Goal: Transaction & Acquisition: Purchase product/service

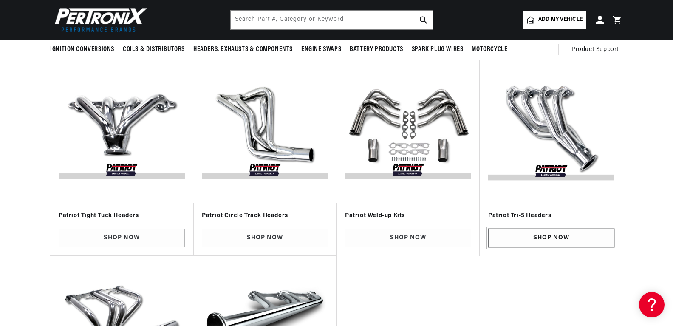
click at [509, 235] on link "Shop Now" at bounding box center [551, 238] width 126 height 19
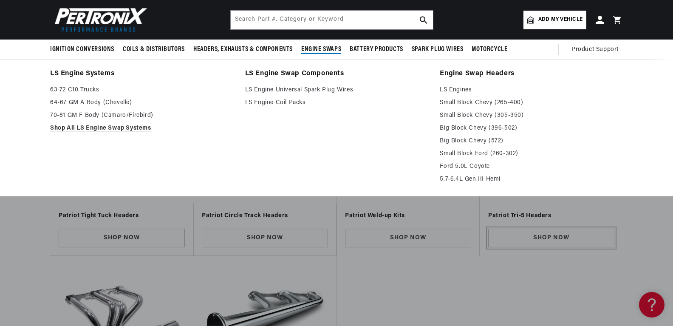
scroll to position [0, 318]
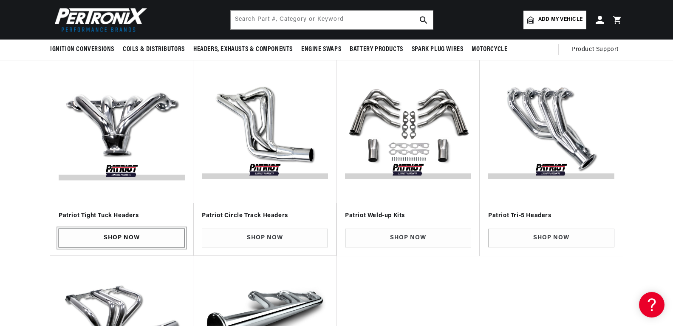
click at [152, 241] on link "Shop Now" at bounding box center [122, 238] width 126 height 19
